Goal: Information Seeking & Learning: Learn about a topic

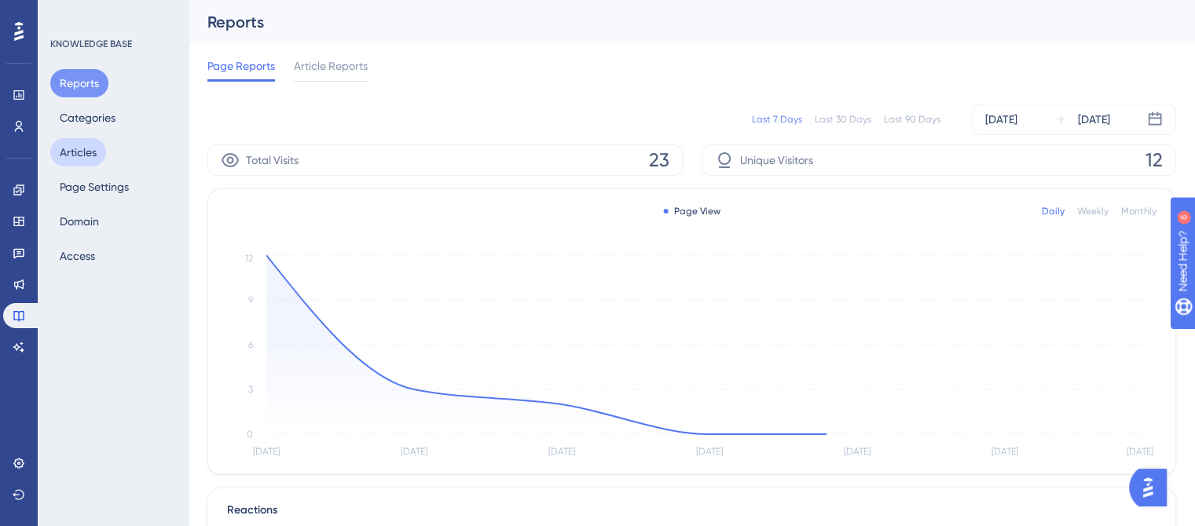
click at [88, 153] on button "Articles" at bounding box center [78, 152] width 56 height 28
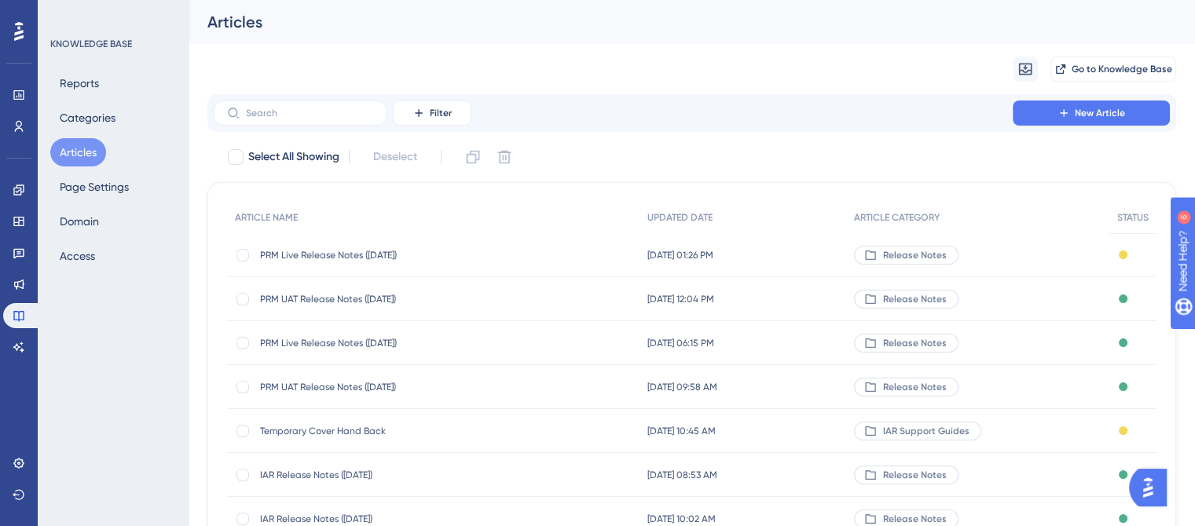
click at [357, 299] on span "PRM UAT Release Notes (09/09/2025)" at bounding box center [385, 299] width 251 height 13
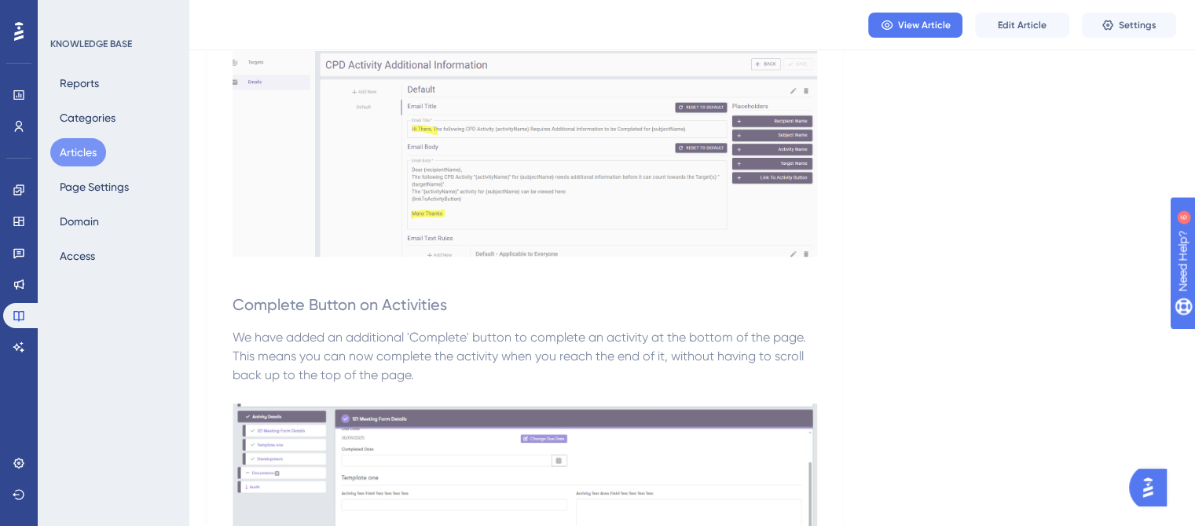
scroll to position [943, 0]
